Goal: Task Accomplishment & Management: Complete application form

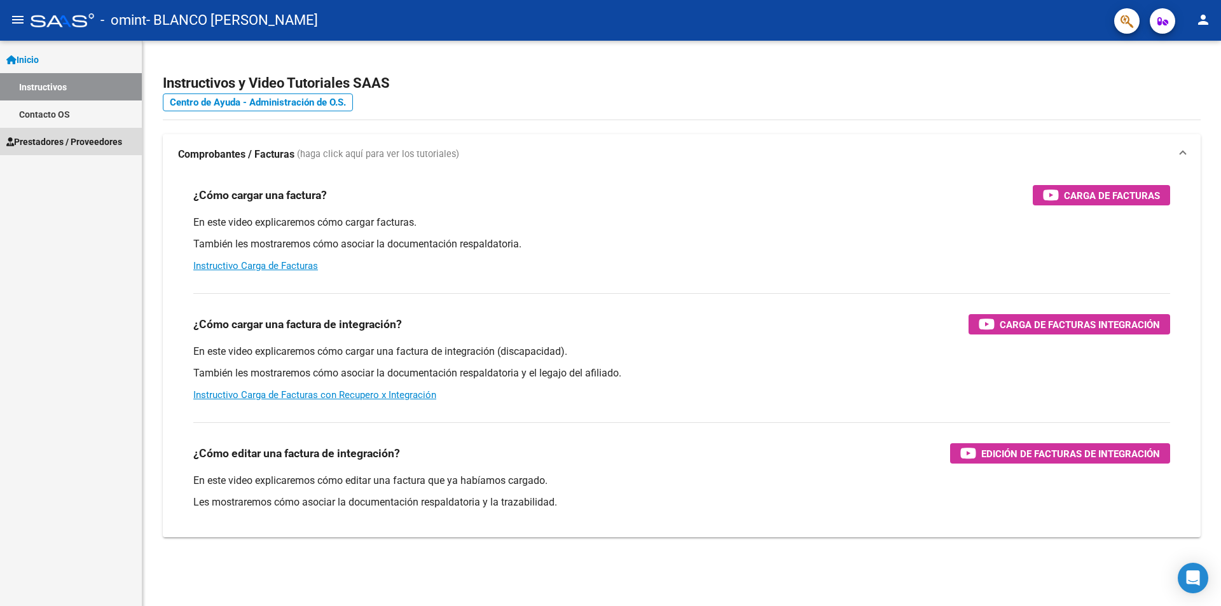
click at [54, 146] on span "Prestadores / Proveedores" at bounding box center [64, 142] width 116 height 14
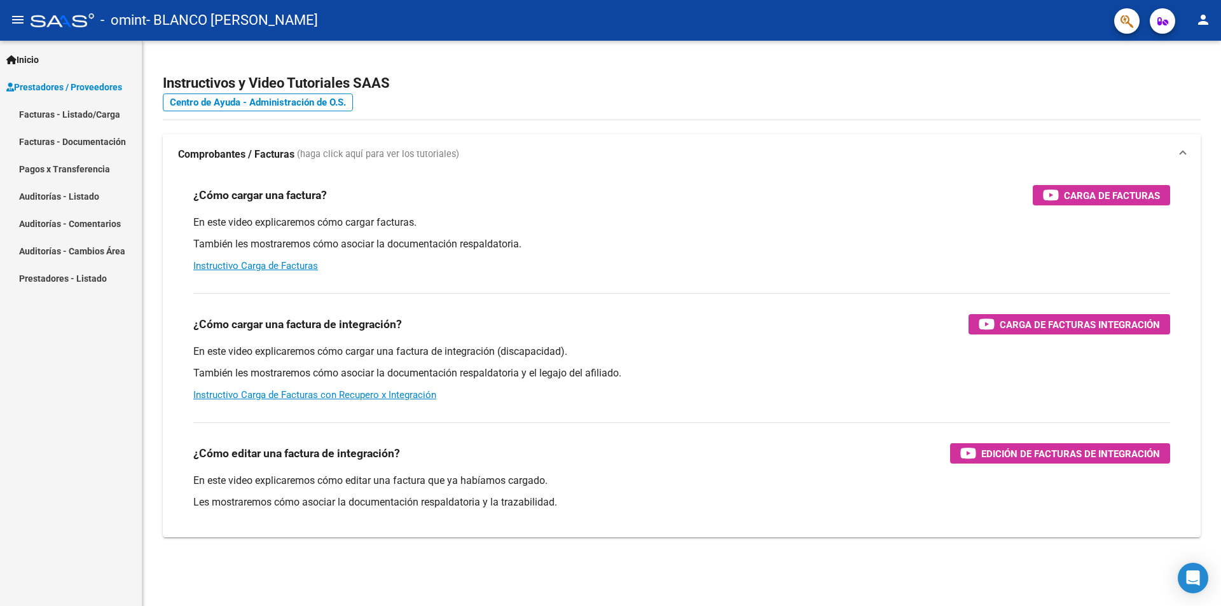
click at [56, 109] on link "Facturas - Listado/Carga" at bounding box center [71, 113] width 142 height 27
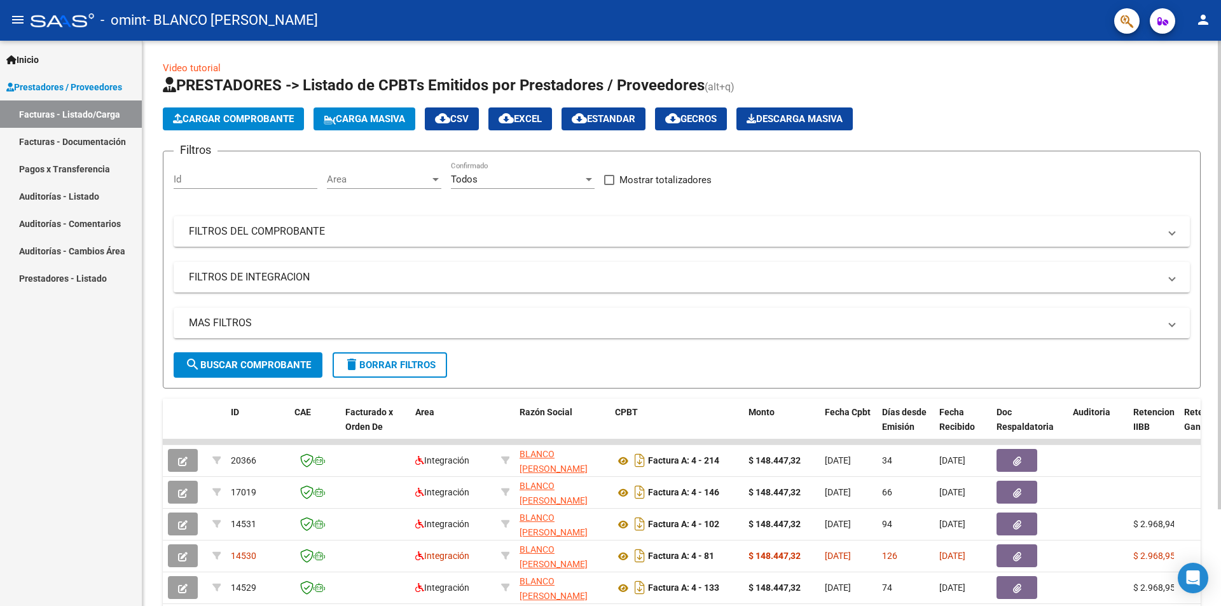
click at [226, 113] on button "Cargar Comprobante" at bounding box center [233, 118] width 141 height 23
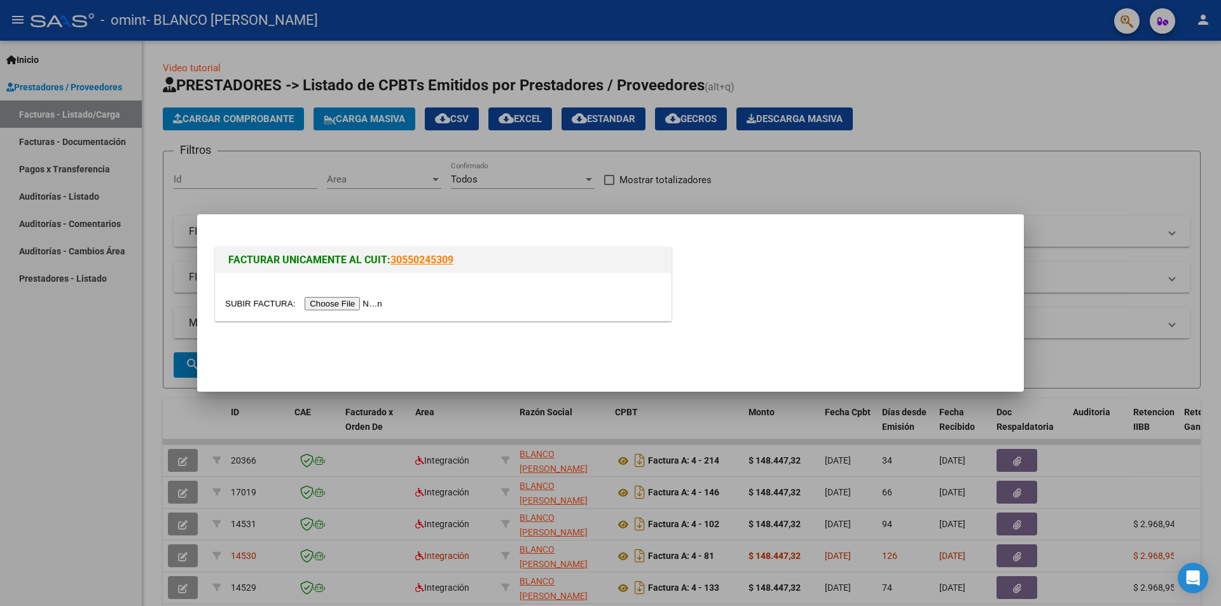
click at [336, 308] on input "file" at bounding box center [305, 303] width 161 height 13
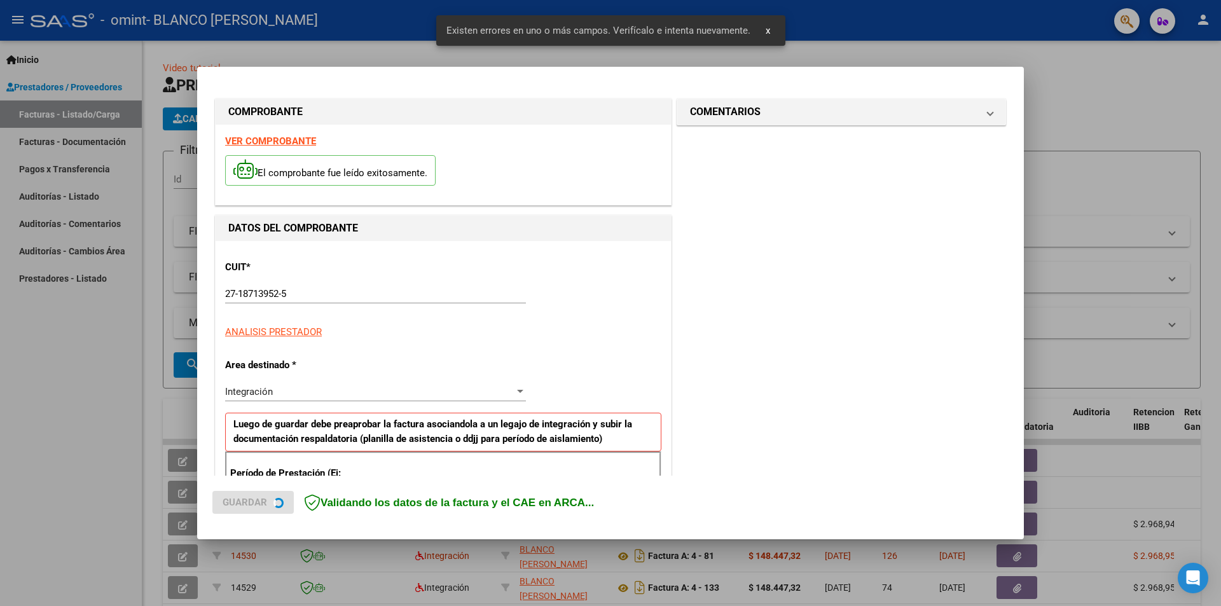
scroll to position [222, 0]
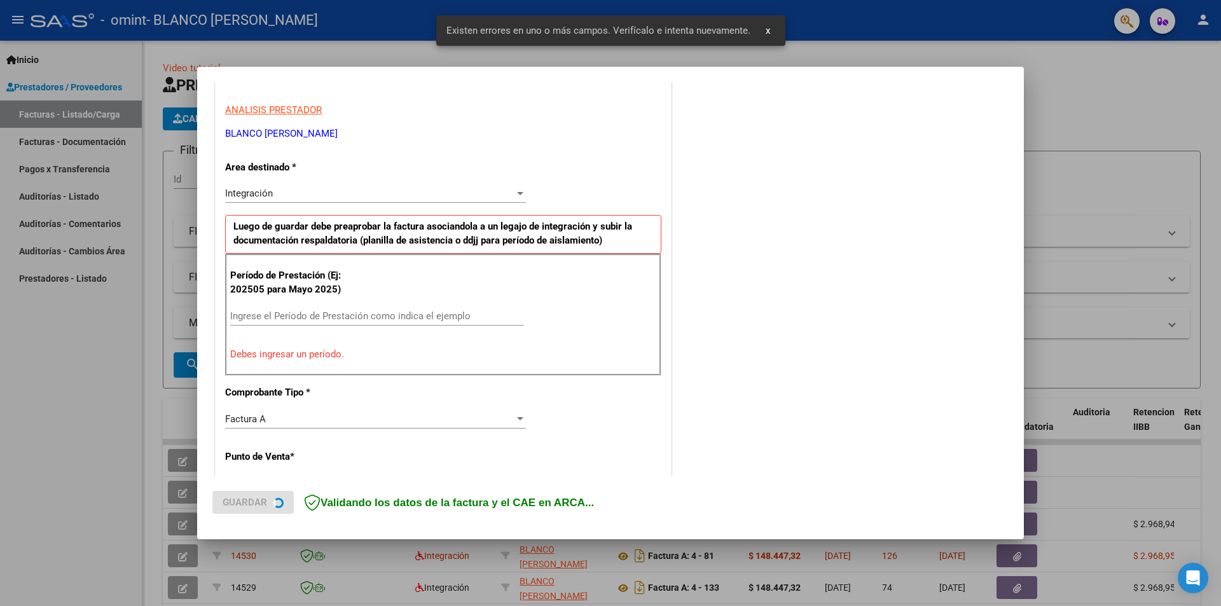
click at [309, 315] on input "Ingrese el Período de Prestación como indica el ejemplo" at bounding box center [377, 315] width 294 height 11
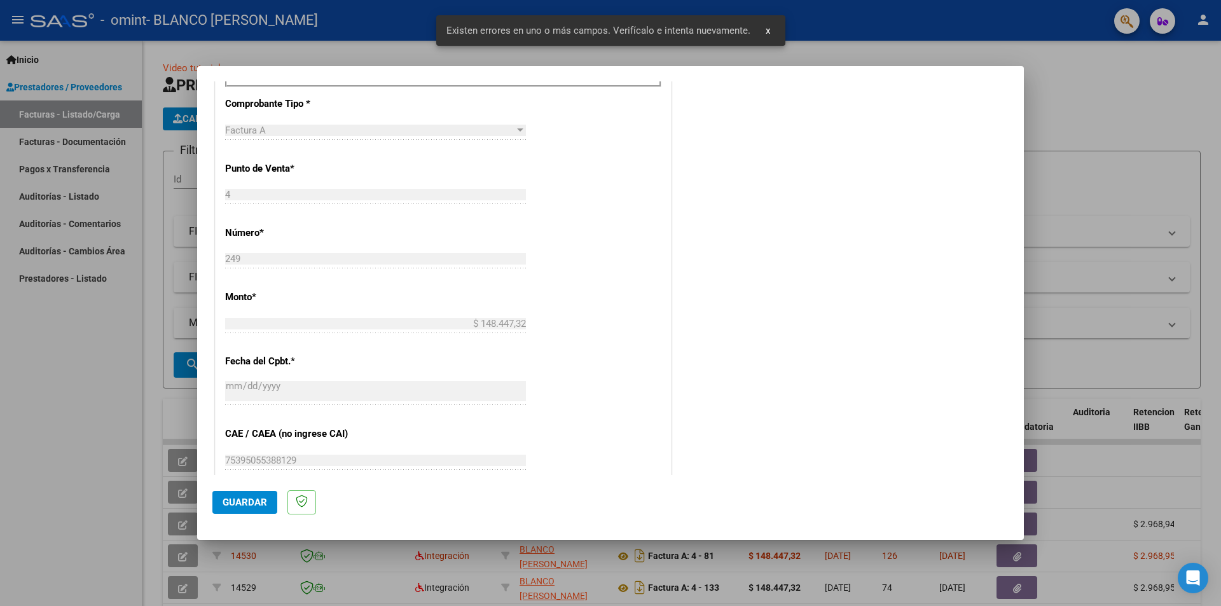
scroll to position [667, 0]
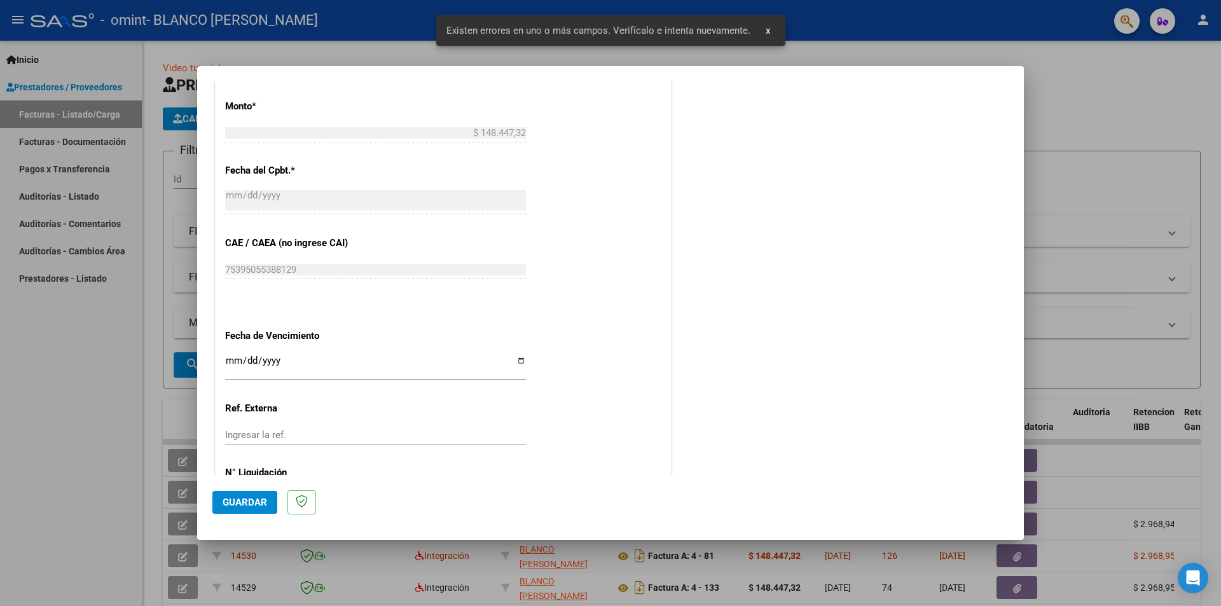
type input "202509"
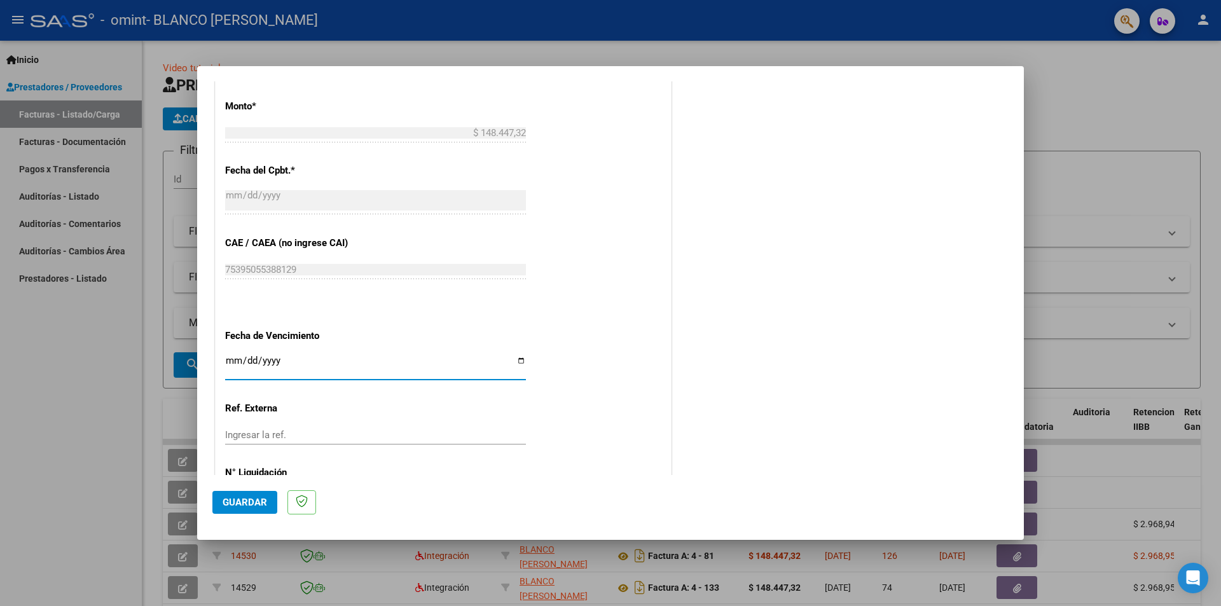
click at [233, 357] on input "Ingresar la fecha" at bounding box center [375, 366] width 301 height 20
type input "[DATE]"
click at [263, 494] on button "Guardar" at bounding box center [244, 502] width 65 height 23
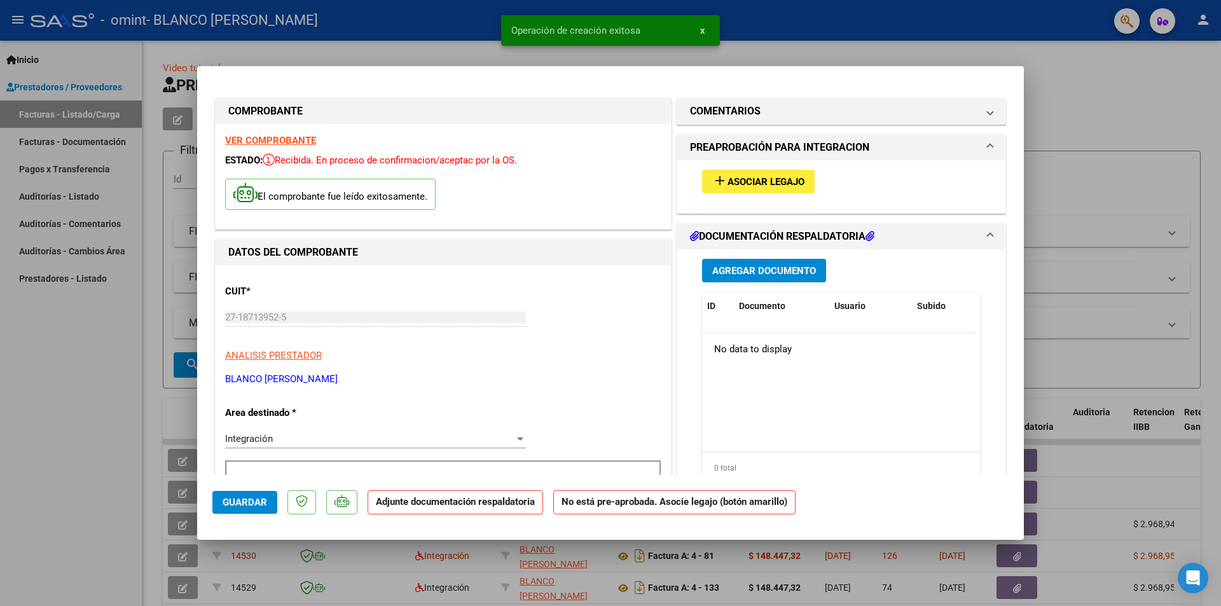
click at [754, 187] on span "Asociar Legajo" at bounding box center [766, 181] width 77 height 11
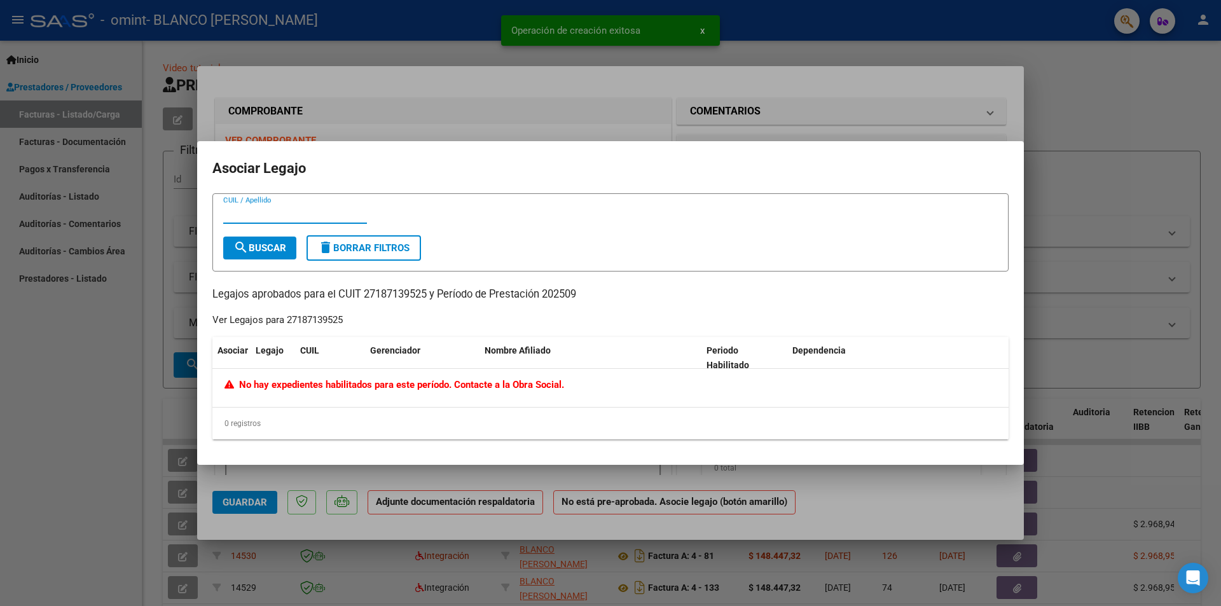
click at [296, 391] on span "No hay expedientes habilitados para este período. Contacte a la Obra Social." at bounding box center [395, 384] width 340 height 11
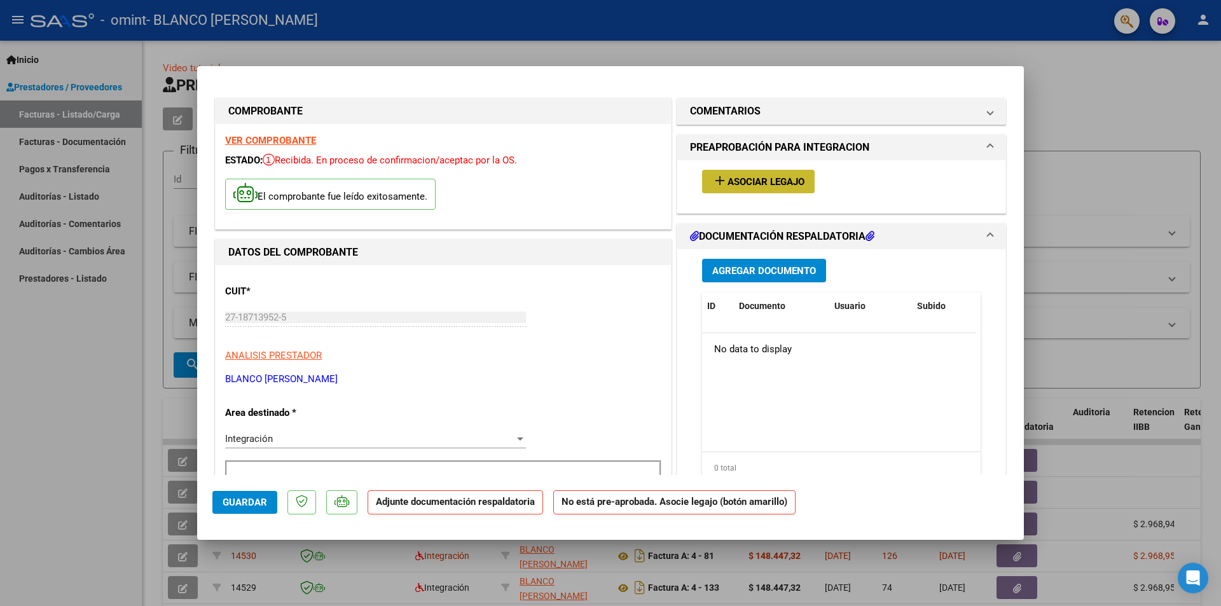
click at [741, 177] on span "Asociar Legajo" at bounding box center [766, 181] width 77 height 11
drag, startPoint x: 792, startPoint y: 170, endPoint x: 786, endPoint y: 190, distance: 20.5
click at [786, 190] on button "add Asociar Legajo" at bounding box center [758, 182] width 113 height 24
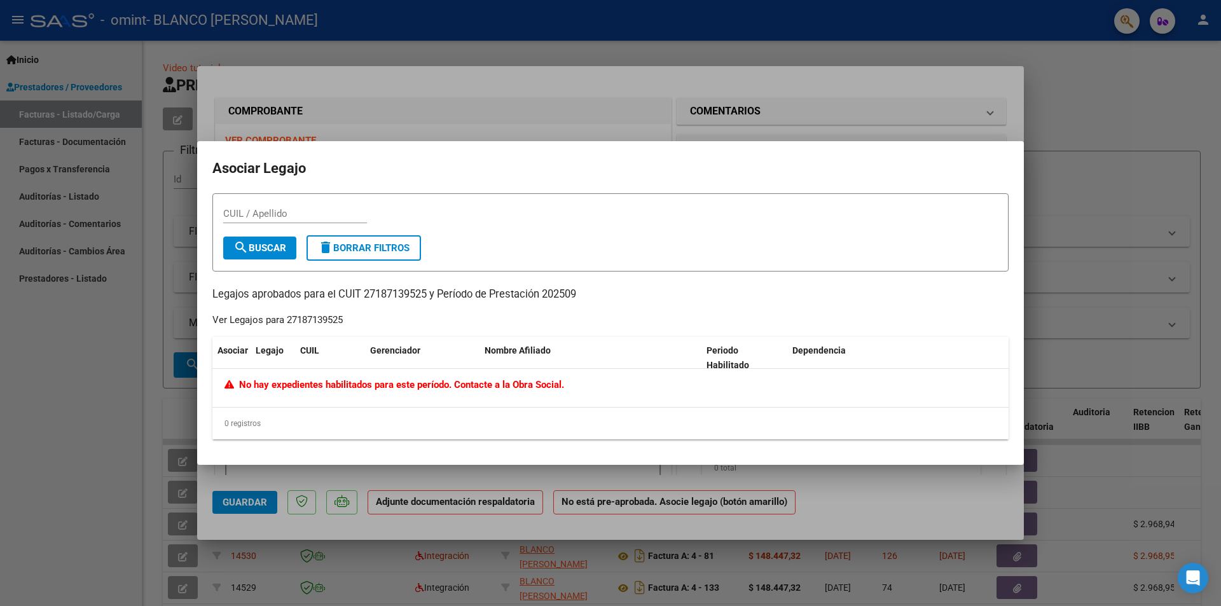
drag, startPoint x: 565, startPoint y: 384, endPoint x: 229, endPoint y: 385, distance: 336.5
click at [229, 385] on div "No hay expedientes habilitados para este período. Contacte a la Obra Social." at bounding box center [611, 385] width 772 height 15
copy span "No hay expedientes habilitados para este período. Contacte a la Obra Social."
